Goal: Transaction & Acquisition: Purchase product/service

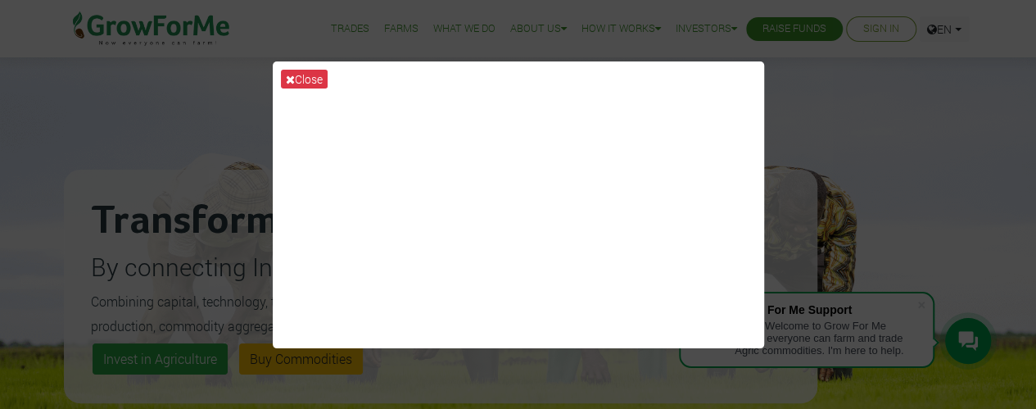
click at [888, 122] on div "Close" at bounding box center [518, 204] width 1036 height 409
click at [306, 72] on button "Close" at bounding box center [304, 79] width 47 height 19
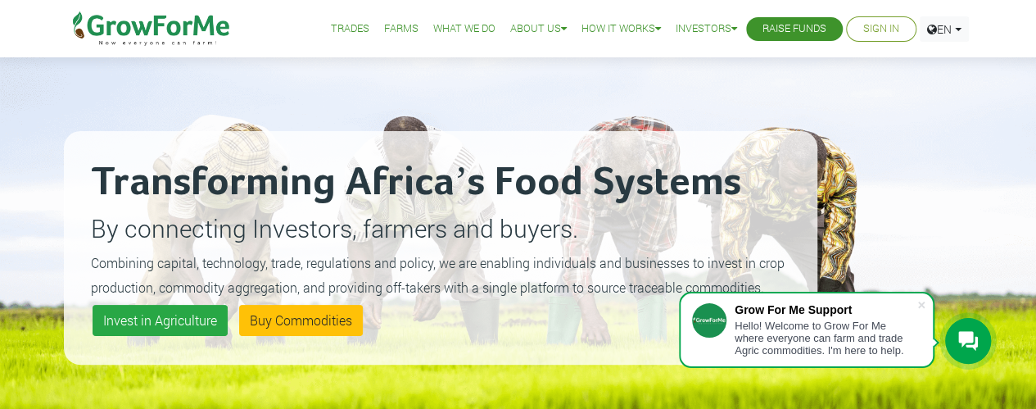
scroll to position [52, 0]
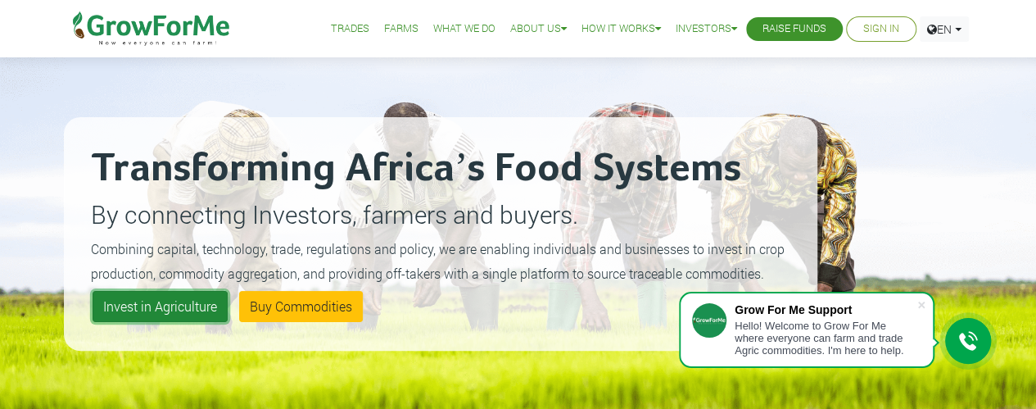
click at [157, 306] on link "Invest in Agriculture" at bounding box center [160, 306] width 135 height 31
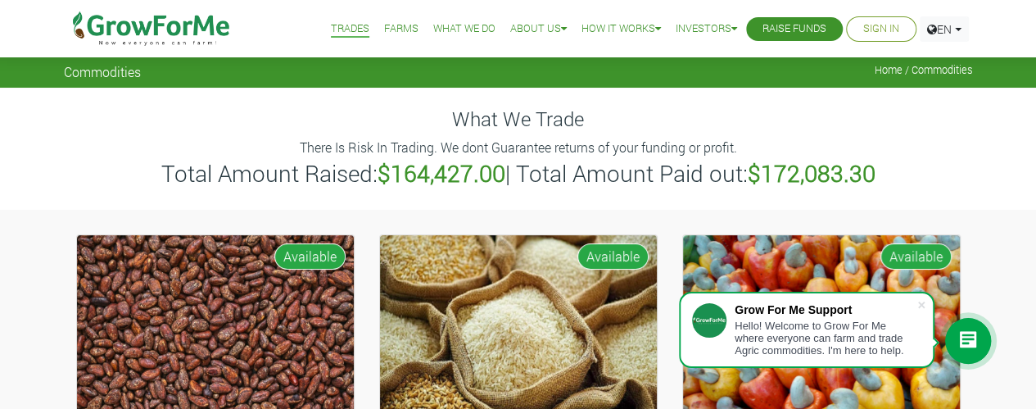
click at [386, 28] on link "Farms" at bounding box center [401, 28] width 34 height 17
click at [384, 29] on link "Farms" at bounding box center [401, 28] width 34 height 17
